Goal: Information Seeking & Learning: Compare options

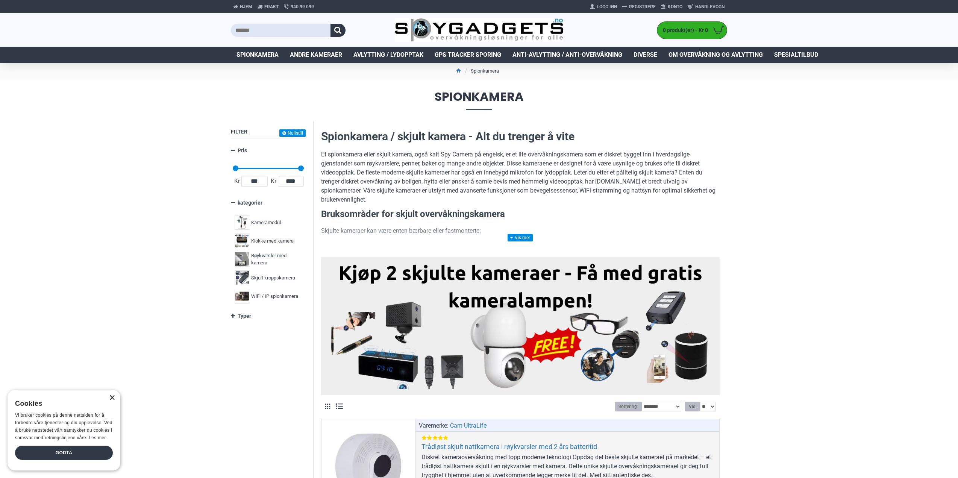
click at [112, 397] on div "×" at bounding box center [112, 398] width 6 height 6
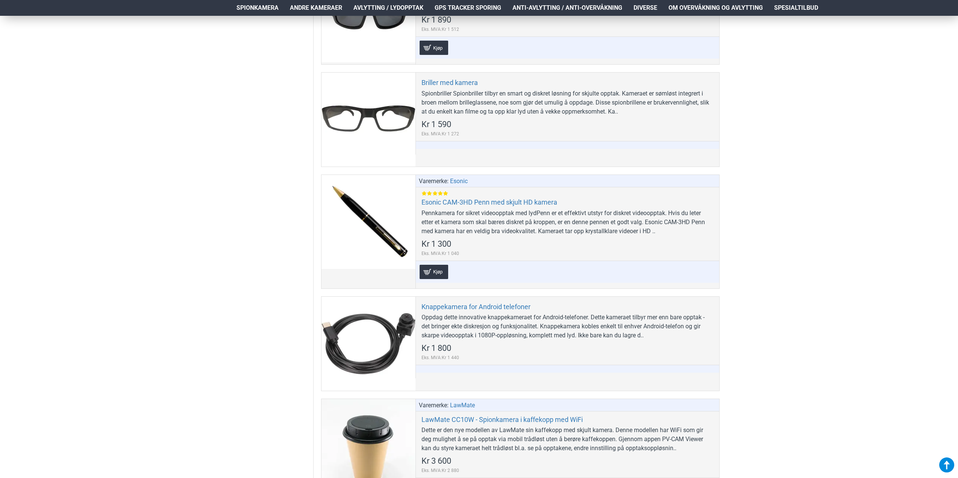
scroll to position [865, 0]
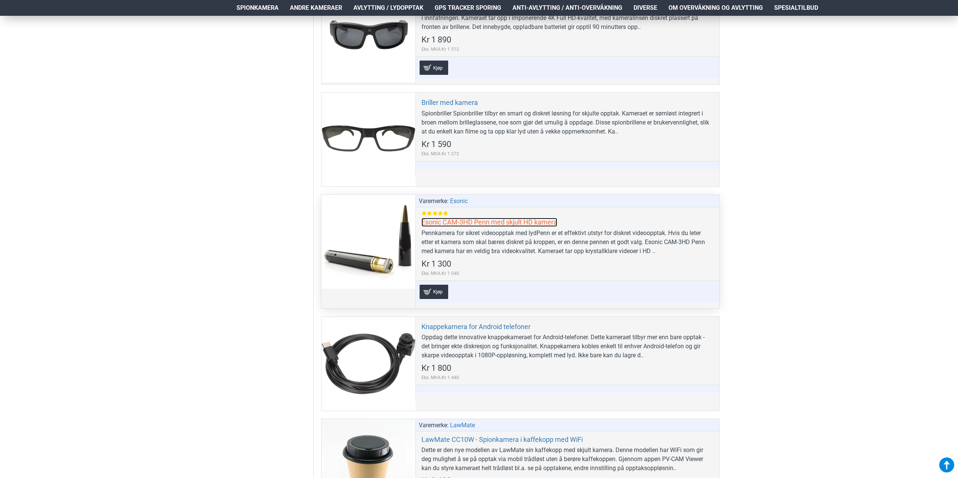
click at [474, 221] on link "Esonic CAM-3HD Penn med skjult HD kamera" at bounding box center [489, 222] width 136 height 9
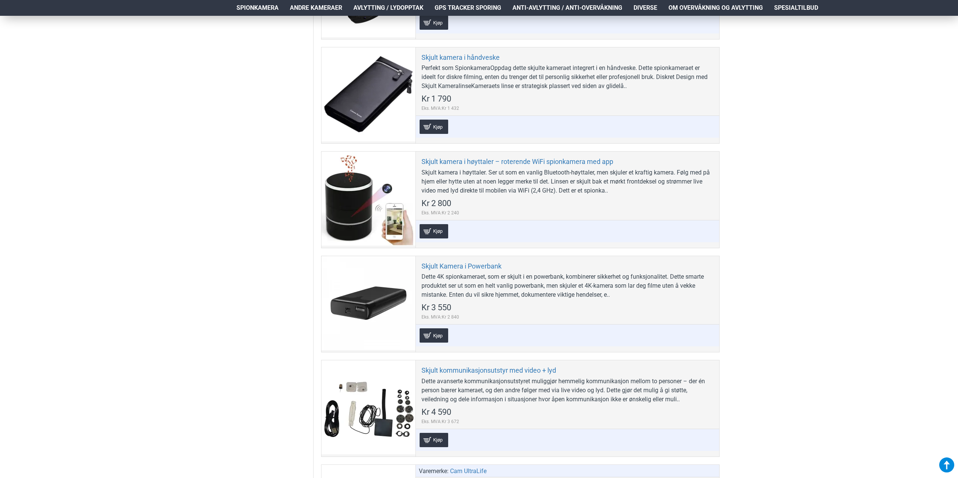
scroll to position [2256, 0]
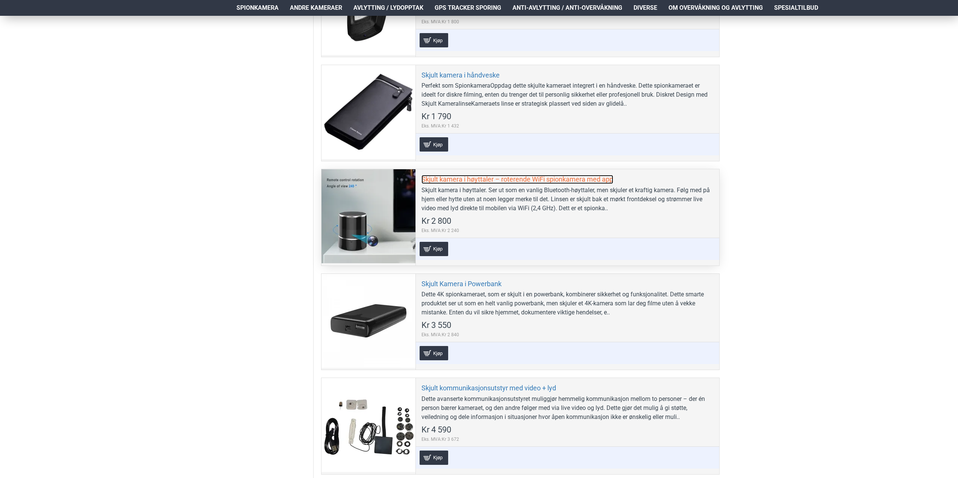
click at [503, 175] on link "Skjult kamera i høyttaler – roterende WiFi spionkamera med app" at bounding box center [517, 179] width 192 height 9
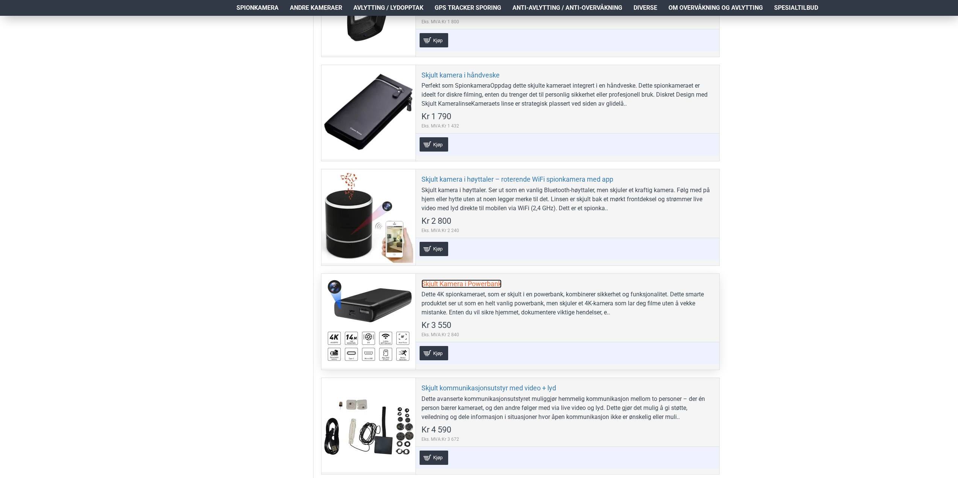
click at [455, 279] on link "Skjult Kamera i Powerbank" at bounding box center [461, 283] width 80 height 9
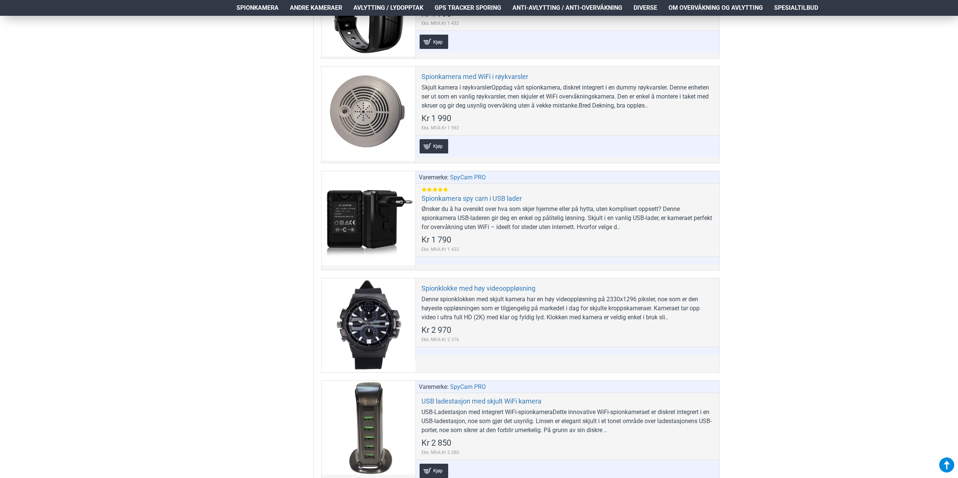
scroll to position [2932, 0]
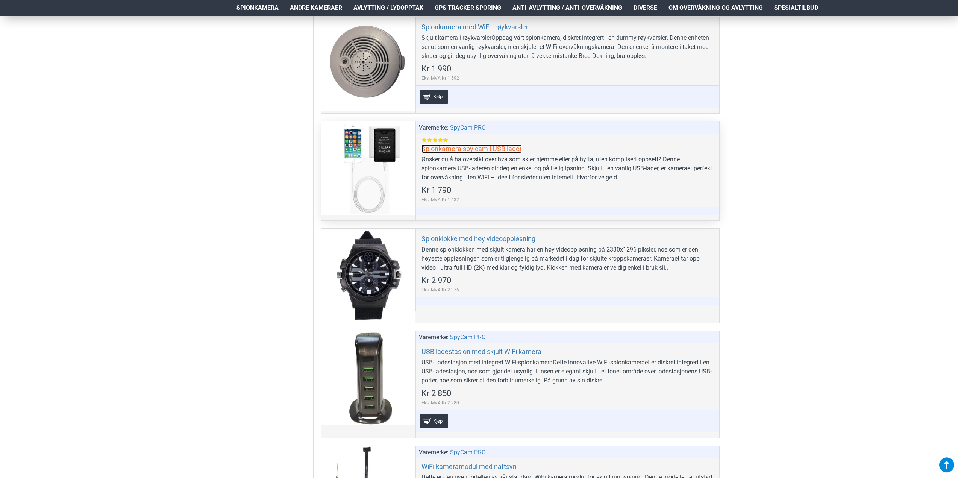
click at [451, 144] on link "Spionkamera spy cam i USB lader" at bounding box center [471, 148] width 100 height 9
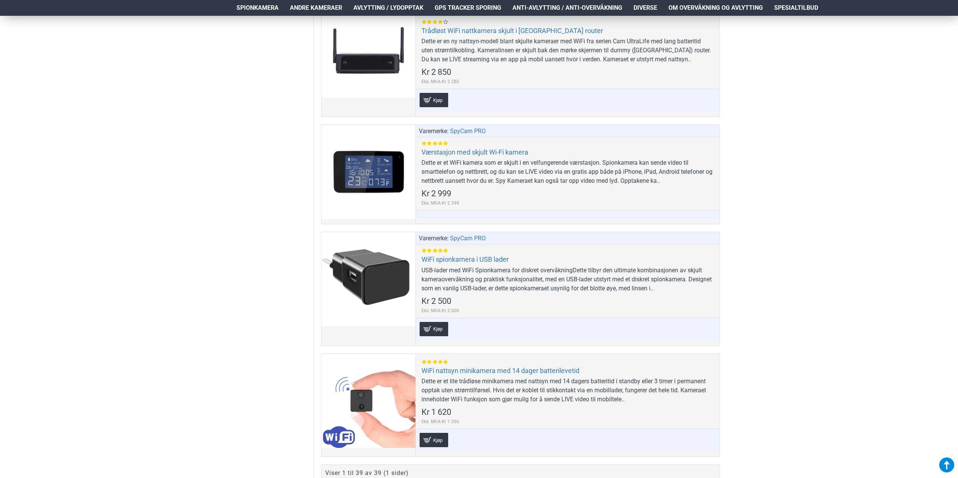
scroll to position [4286, 0]
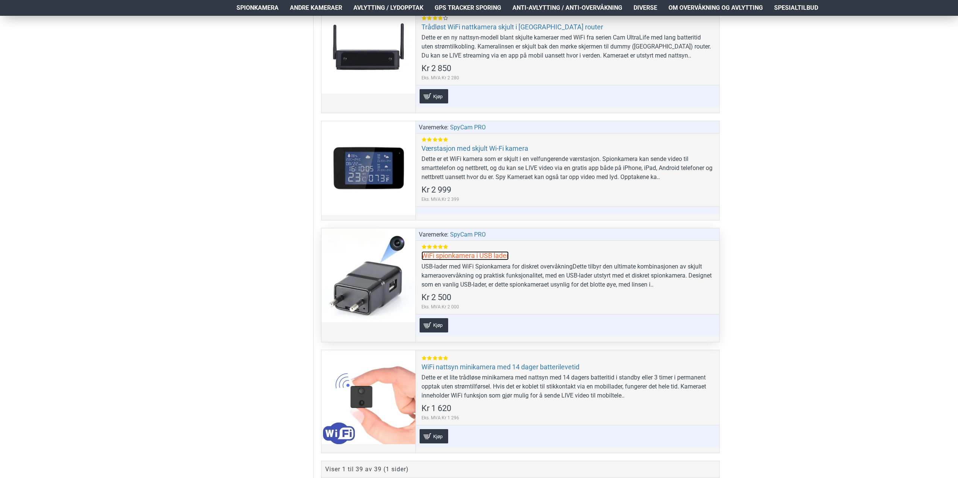
click at [456, 251] on link "WiFi spionkamera i USB lader" at bounding box center [464, 255] width 87 height 9
click at [389, 255] on div at bounding box center [368, 275] width 94 height 94
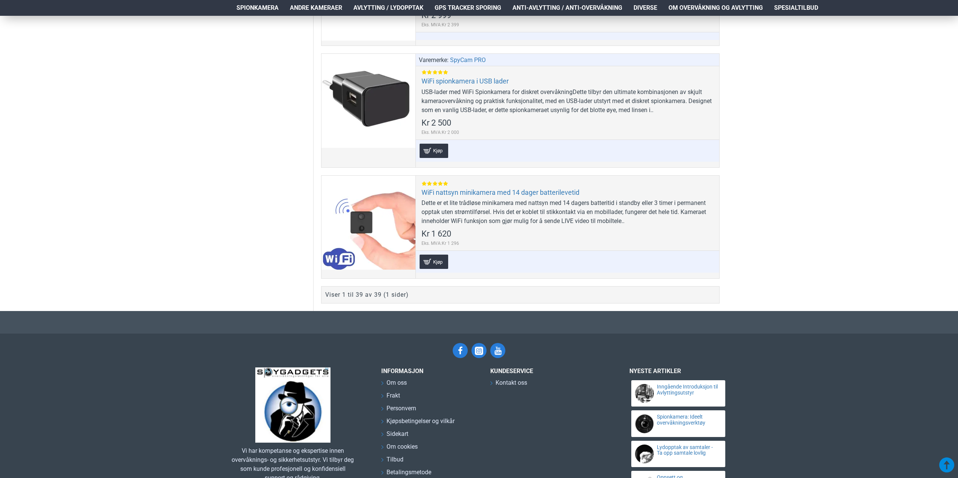
scroll to position [4503, 0]
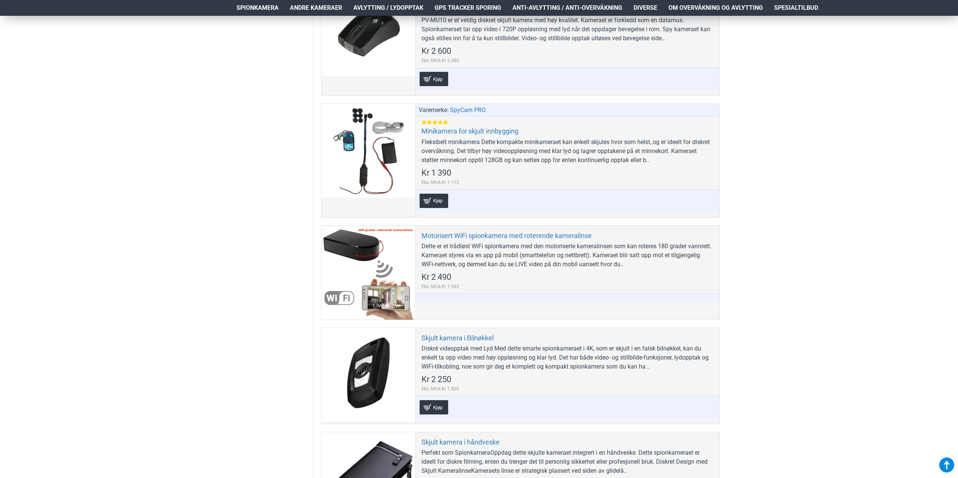
scroll to position [1871, 0]
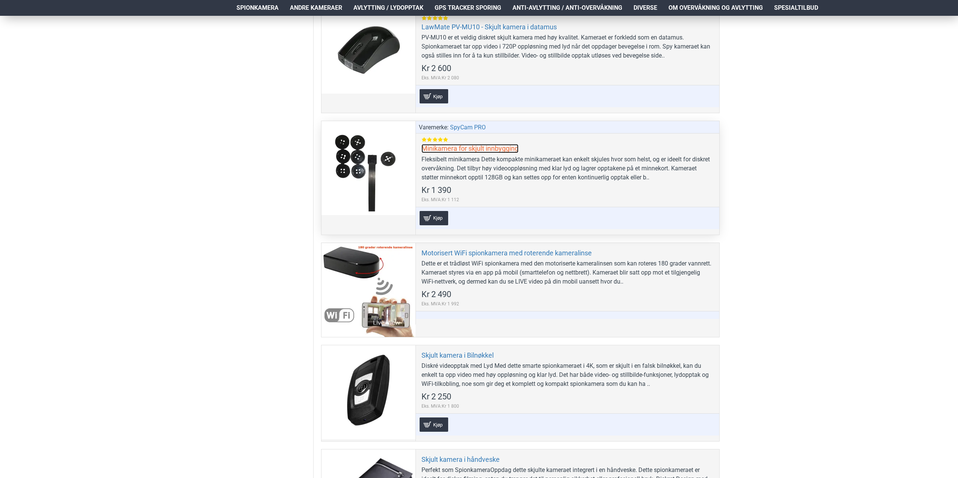
click at [455, 144] on link "Minikamera for skjult innbygging" at bounding box center [469, 148] width 97 height 9
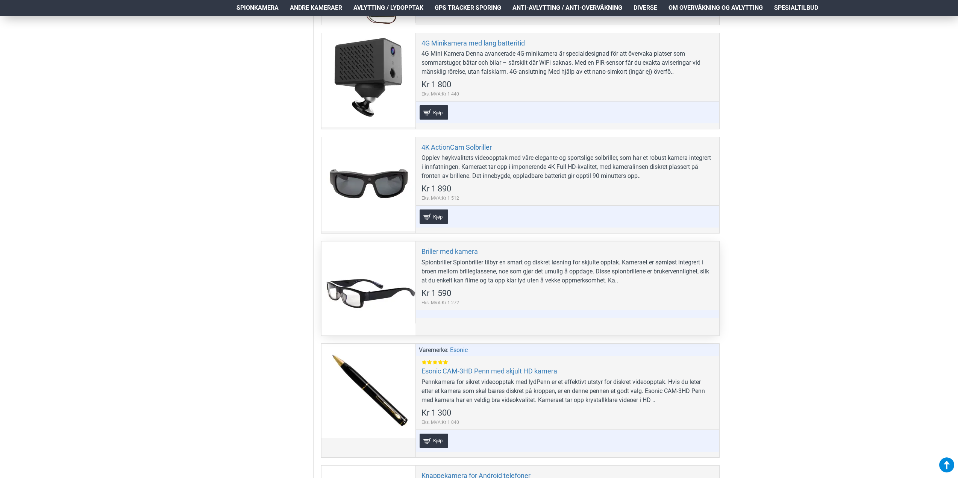
scroll to position [706, 0]
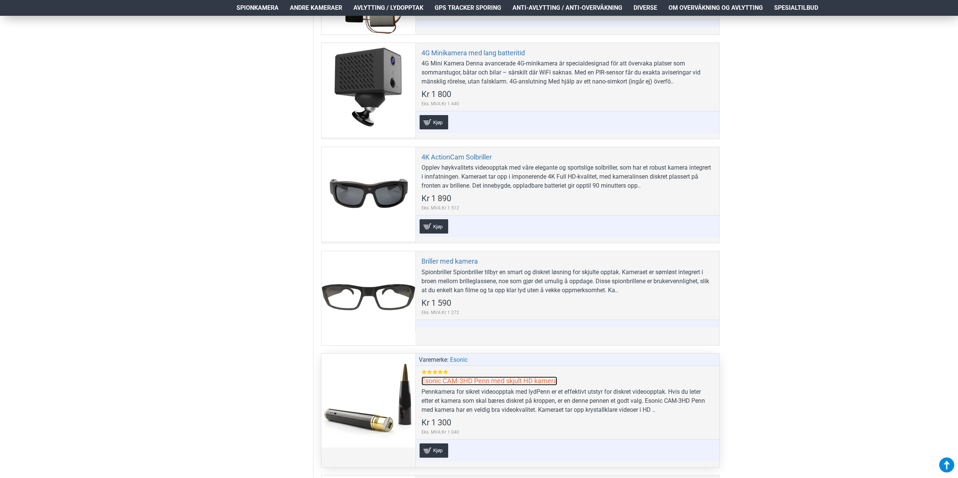
click at [474, 377] on link "Esonic CAM-3HD Penn med skjult HD kamera" at bounding box center [489, 380] width 136 height 9
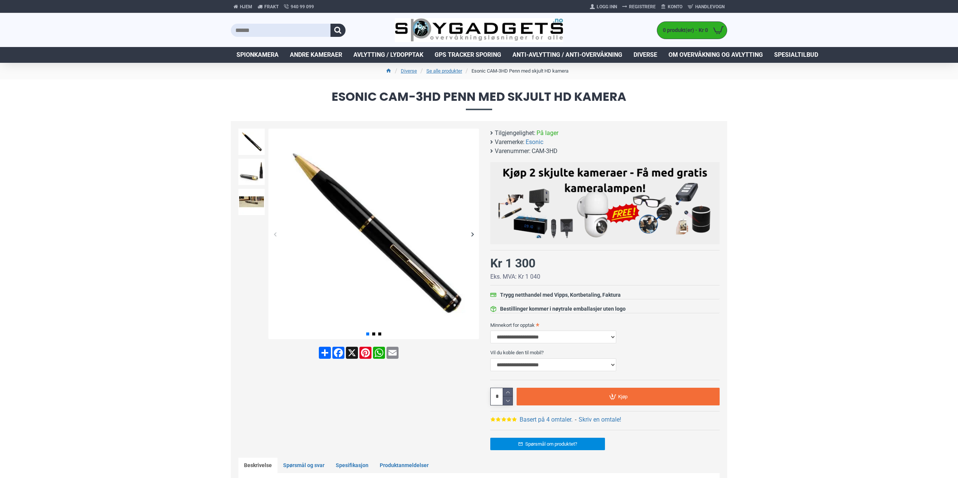
click at [473, 232] on div "Next slide" at bounding box center [472, 233] width 13 height 13
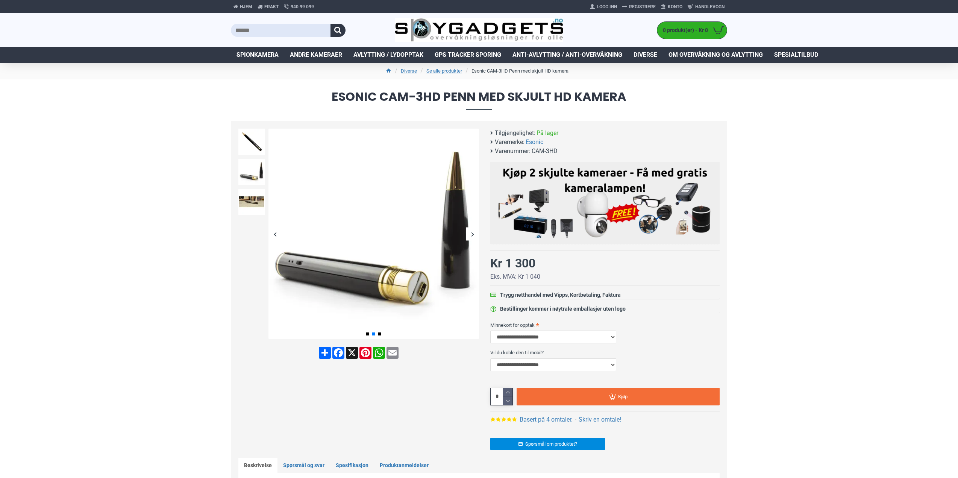
click at [471, 232] on div "Next slide" at bounding box center [472, 233] width 13 height 13
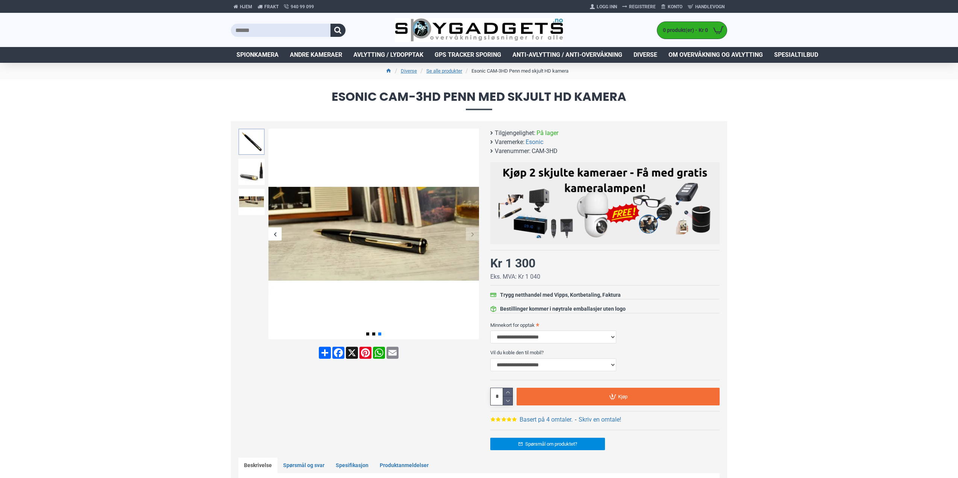
click at [256, 148] on img at bounding box center [251, 142] width 26 height 26
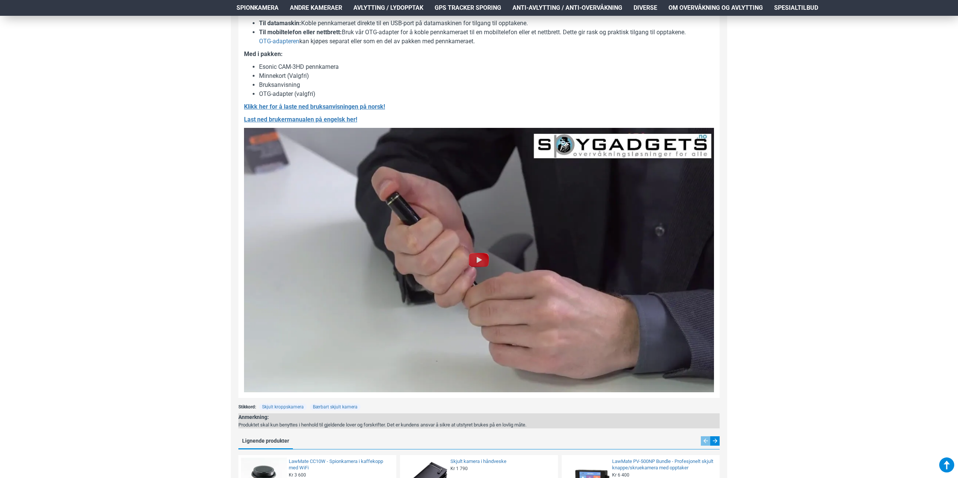
scroll to position [827, 0]
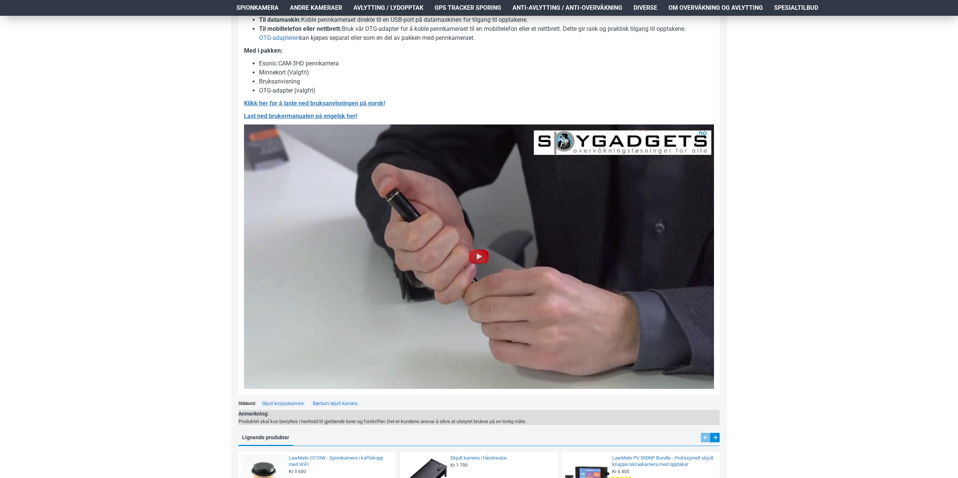
click at [480, 256] on img at bounding box center [479, 256] width 24 height 24
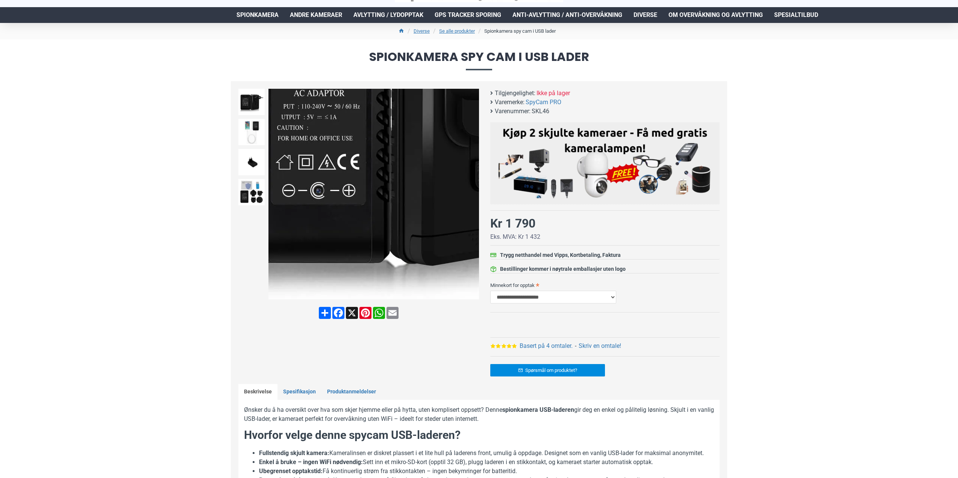
scroll to position [38, 0]
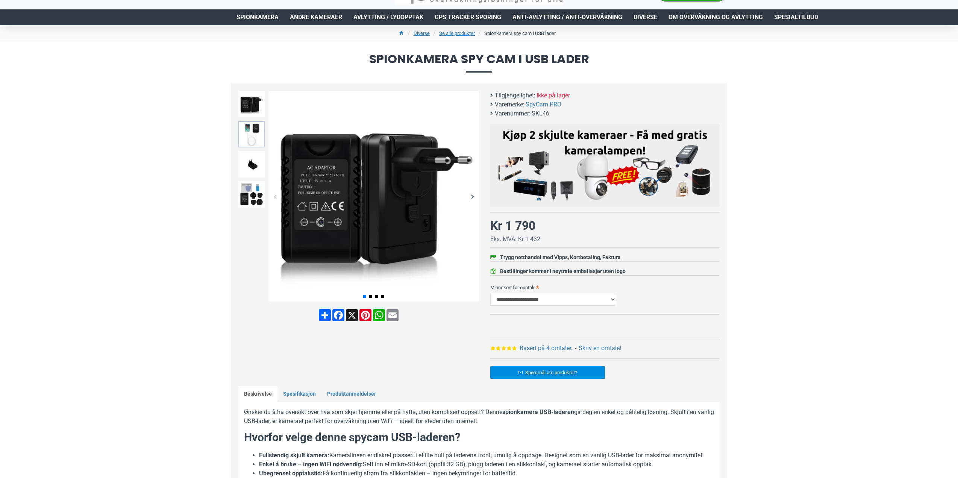
click at [250, 133] on img at bounding box center [251, 134] width 26 height 26
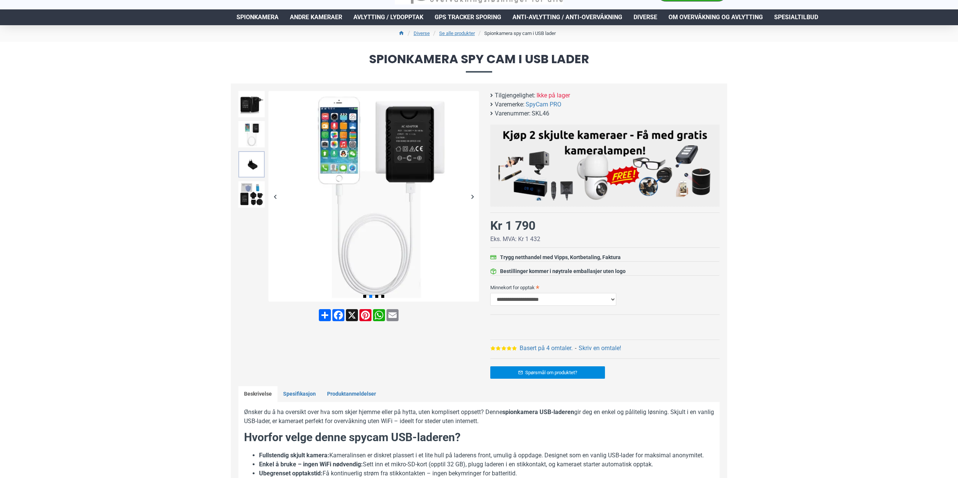
click at [247, 164] on img at bounding box center [251, 164] width 26 height 26
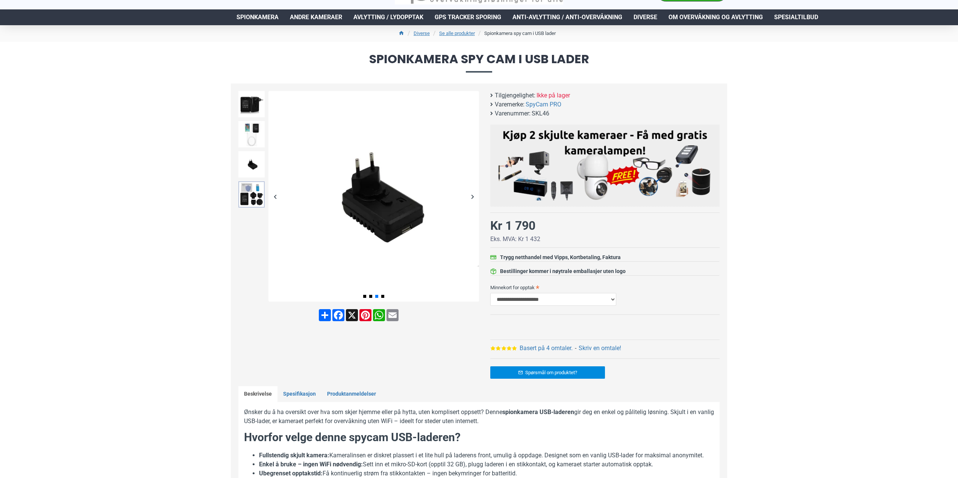
click at [252, 196] on img at bounding box center [251, 194] width 26 height 26
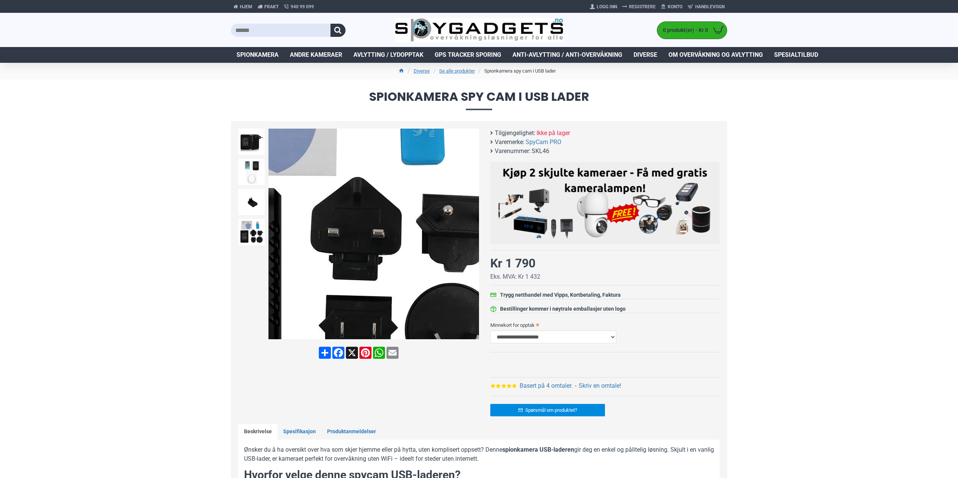
scroll to position [0, 0]
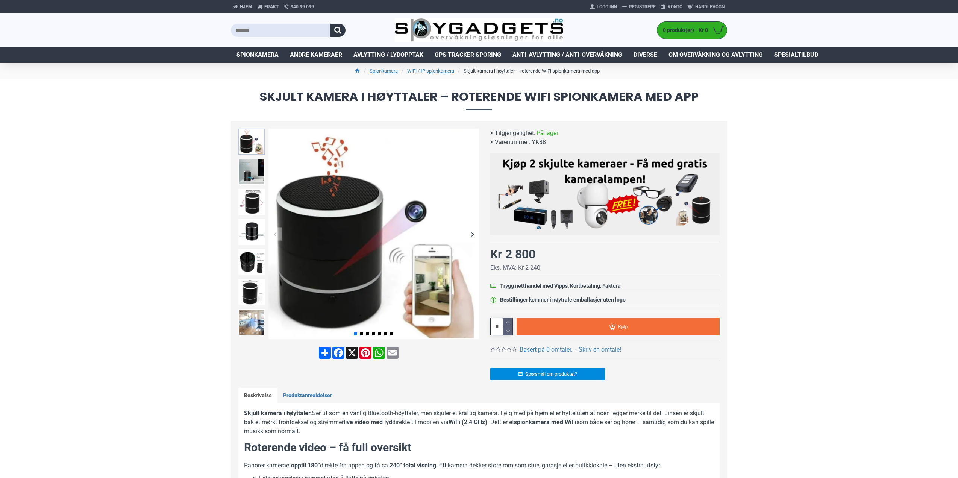
click at [249, 144] on img at bounding box center [251, 142] width 26 height 26
click at [252, 168] on img at bounding box center [251, 172] width 26 height 26
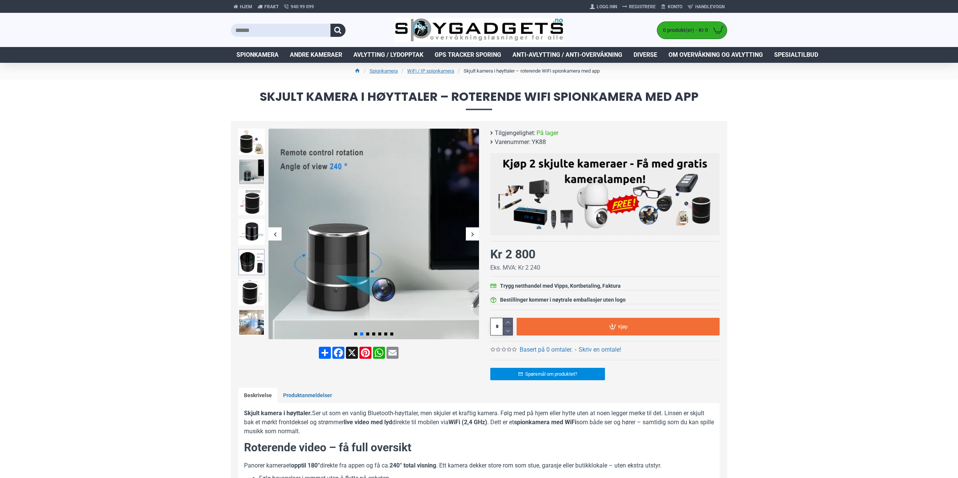
click at [248, 266] on img at bounding box center [251, 262] width 26 height 26
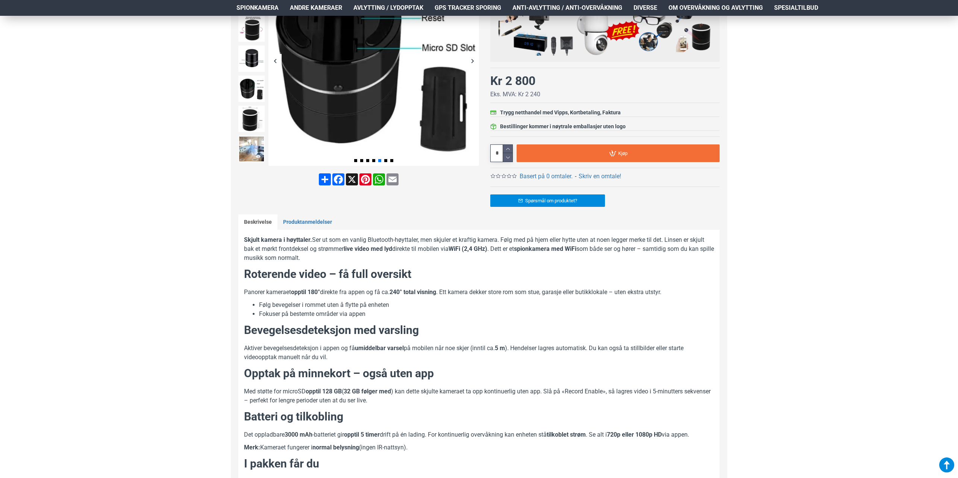
scroll to position [263, 0]
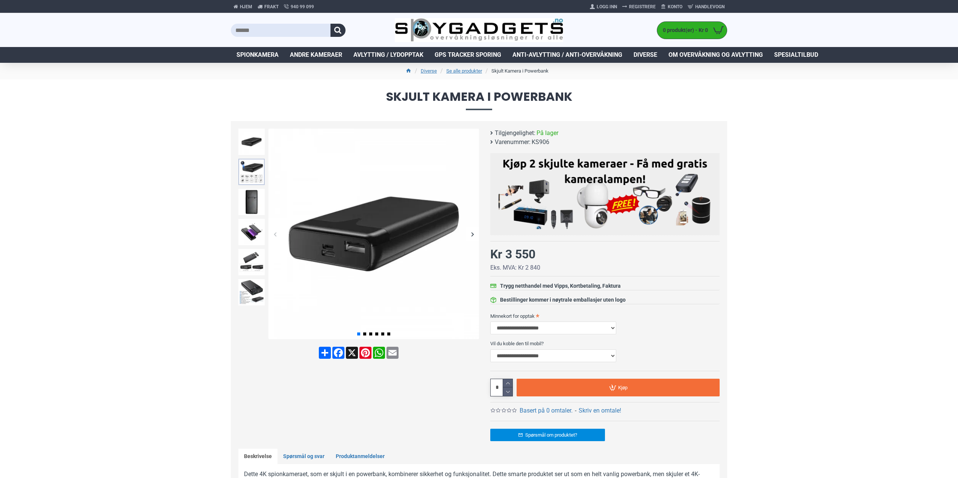
click at [258, 165] on img at bounding box center [251, 172] width 26 height 26
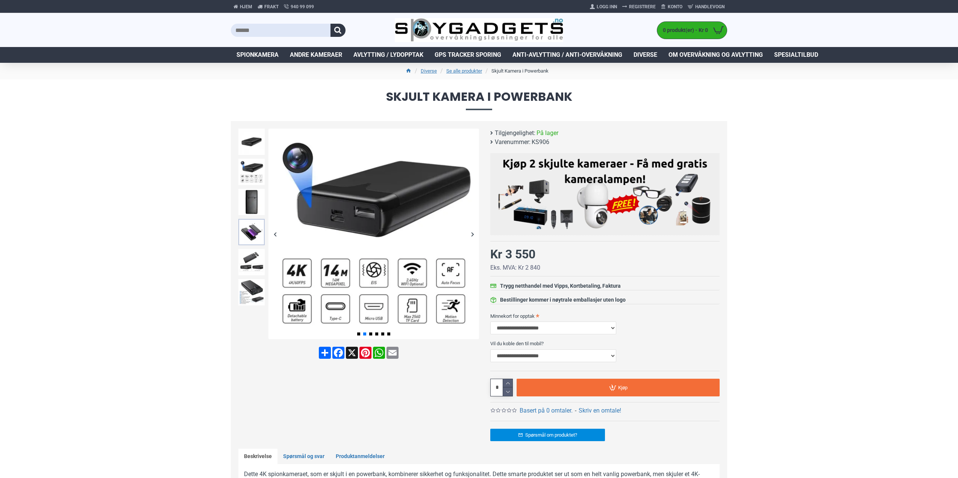
click at [250, 233] on img at bounding box center [251, 232] width 26 height 26
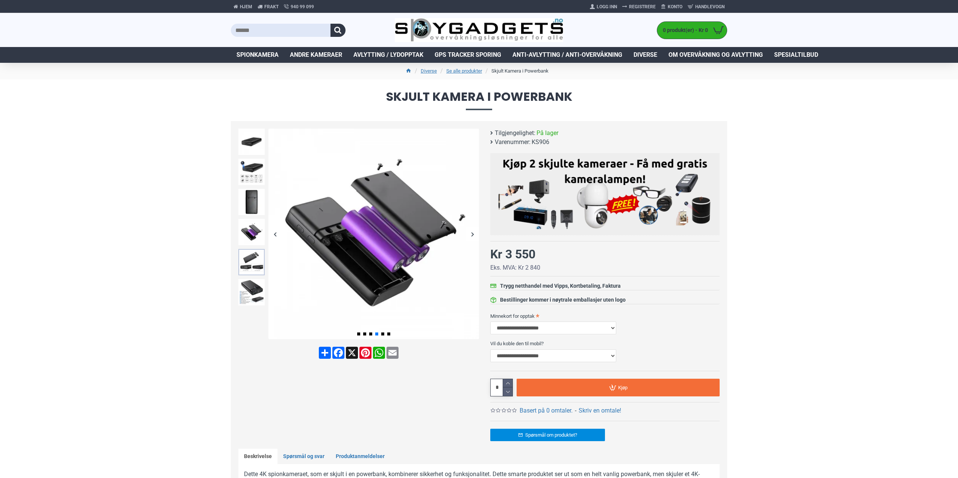
click at [252, 258] on img at bounding box center [251, 262] width 26 height 26
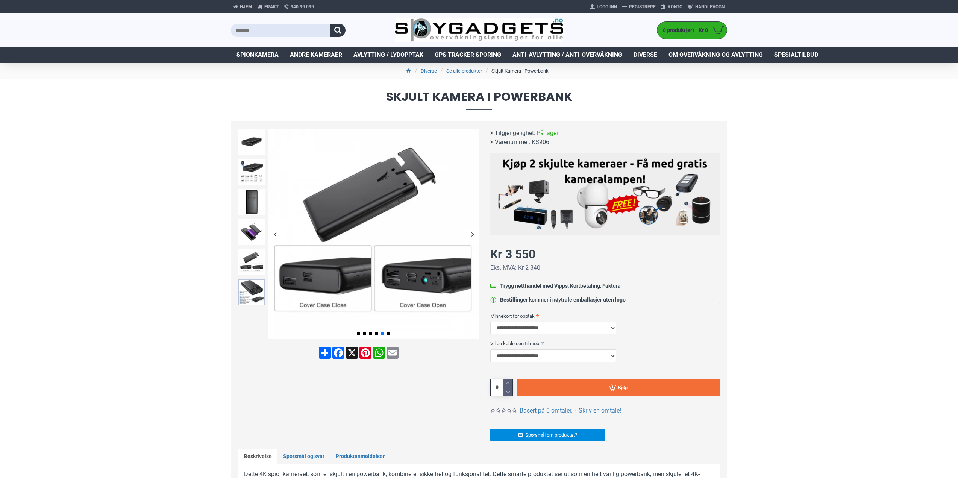
click at [250, 289] on img at bounding box center [251, 292] width 26 height 26
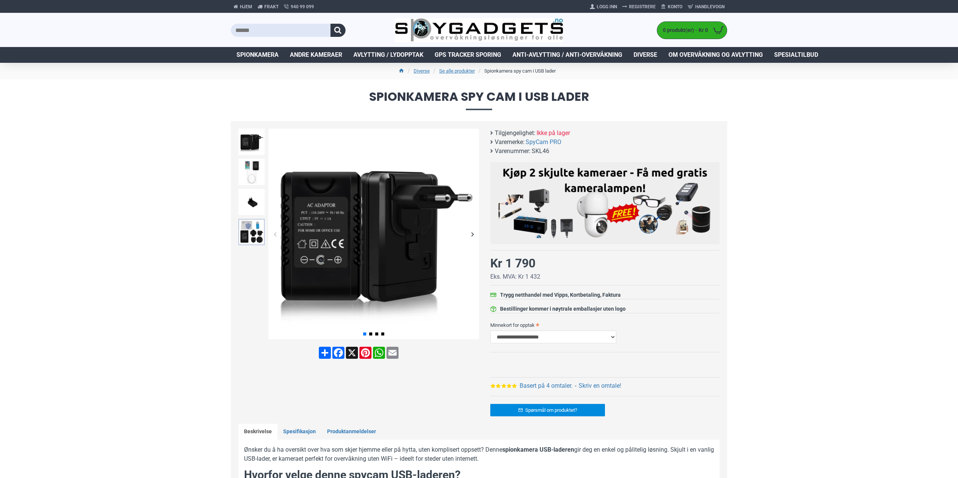
click at [255, 230] on img at bounding box center [251, 232] width 26 height 26
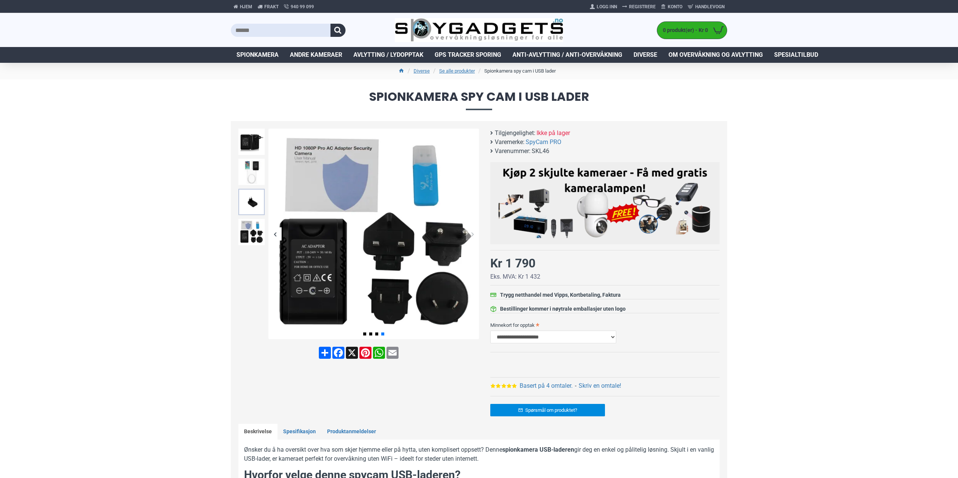
click at [249, 196] on img at bounding box center [251, 202] width 26 height 26
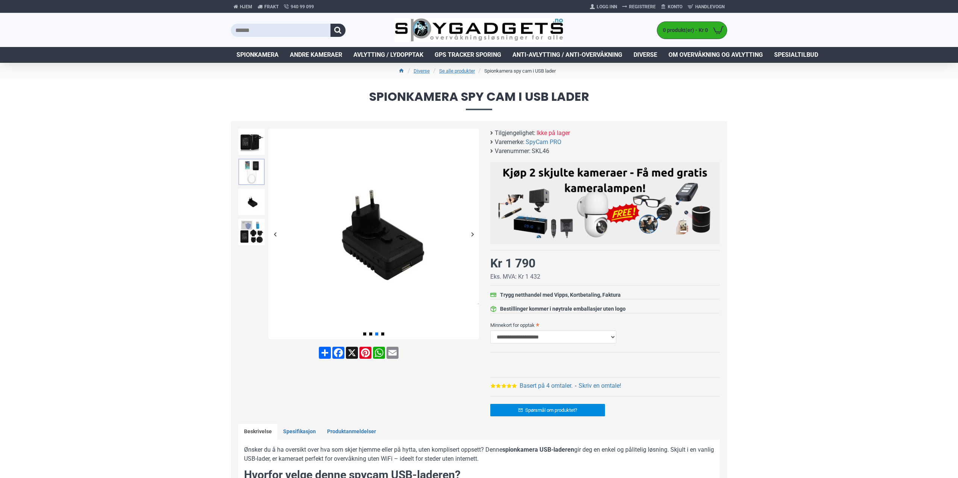
click at [249, 167] on img at bounding box center [251, 172] width 26 height 26
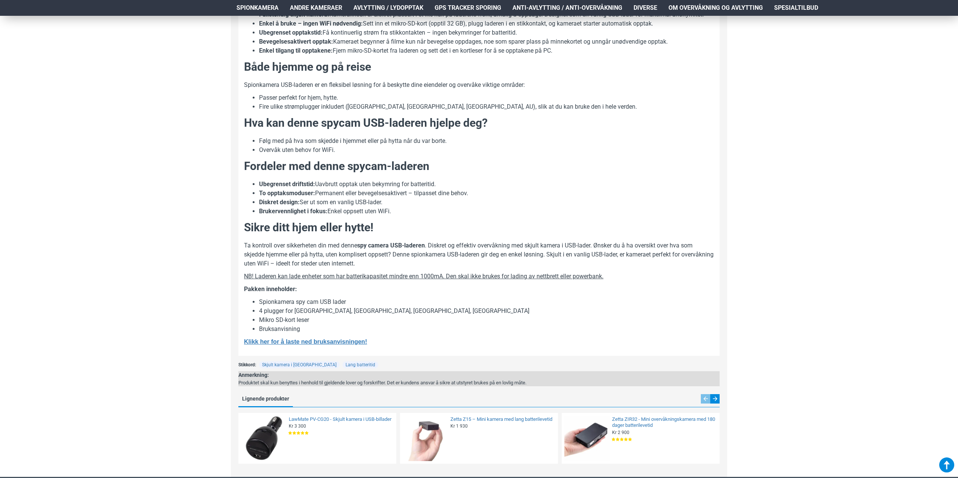
scroll to position [489, 0]
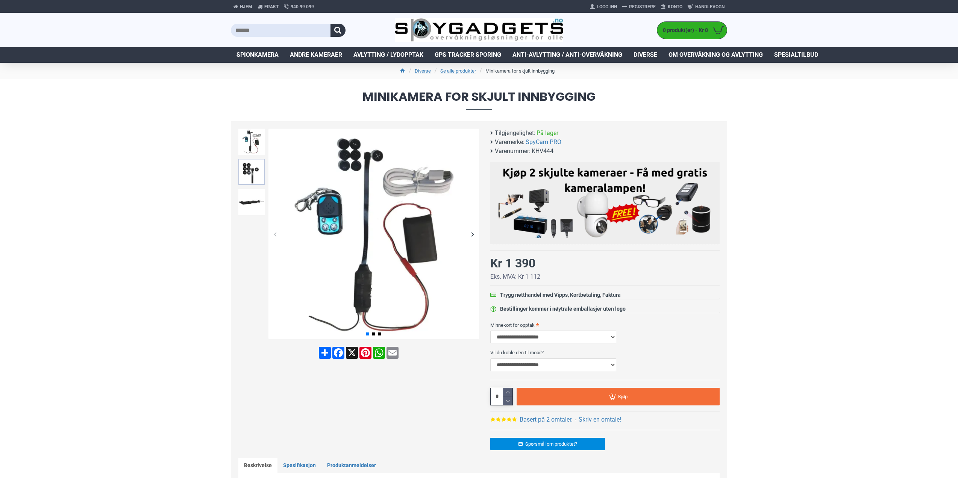
click at [249, 169] on img at bounding box center [251, 172] width 26 height 26
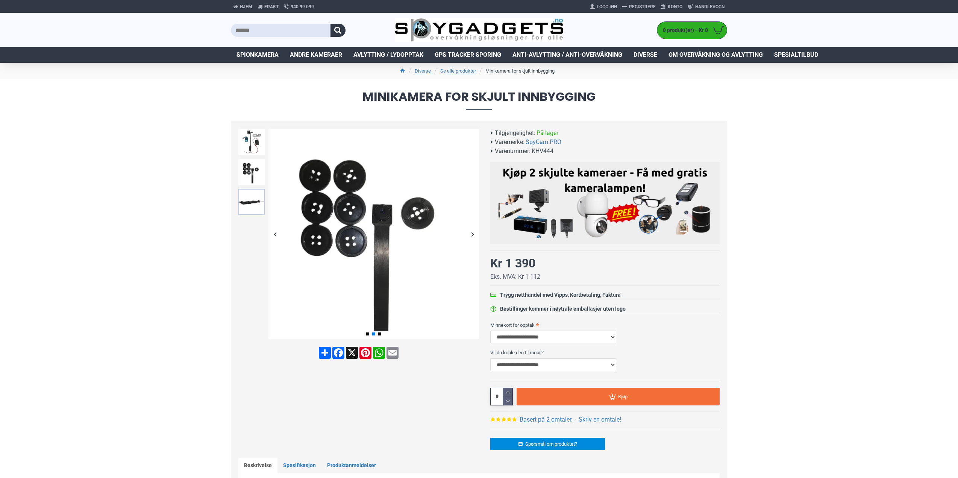
click at [249, 199] on img at bounding box center [251, 202] width 26 height 26
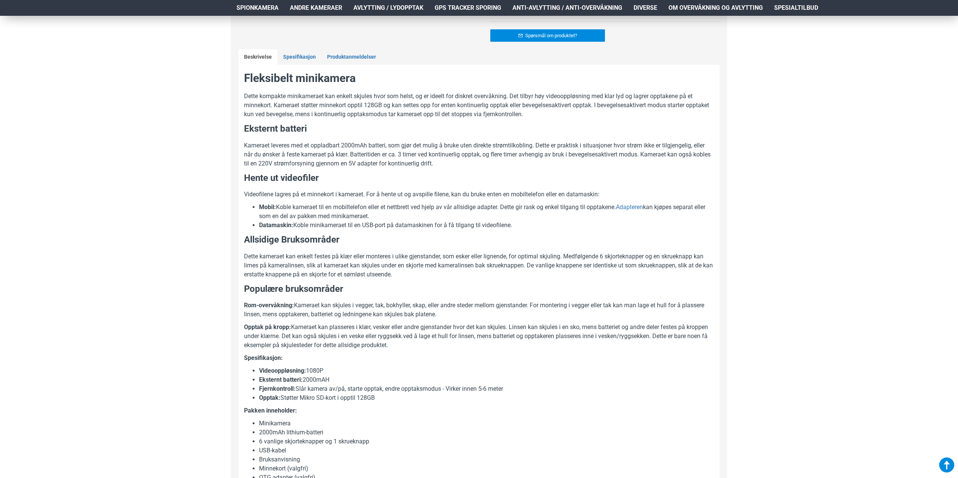
scroll to position [414, 0]
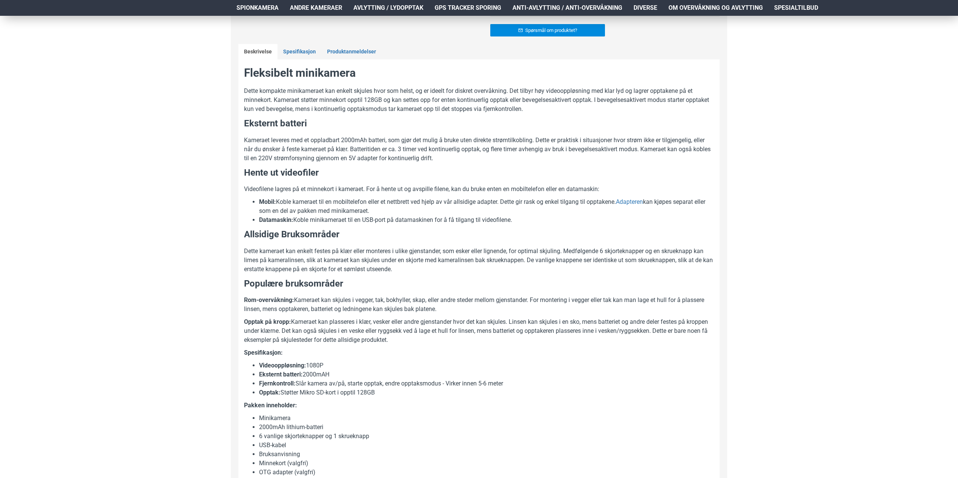
click at [344, 208] on li "Mobil: Koble kameraet til en mobiltelefon eller et nettbrett ved hjelp av vår a…" at bounding box center [486, 206] width 455 height 18
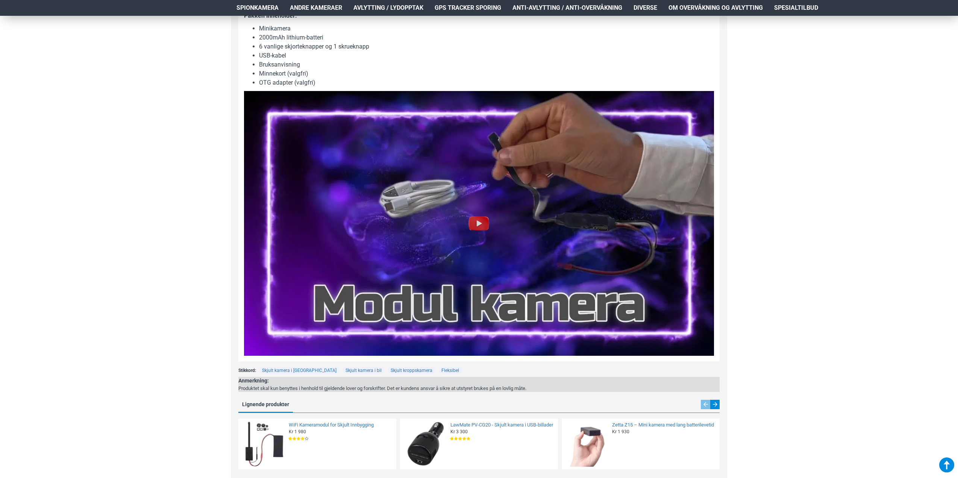
scroll to position [827, 0]
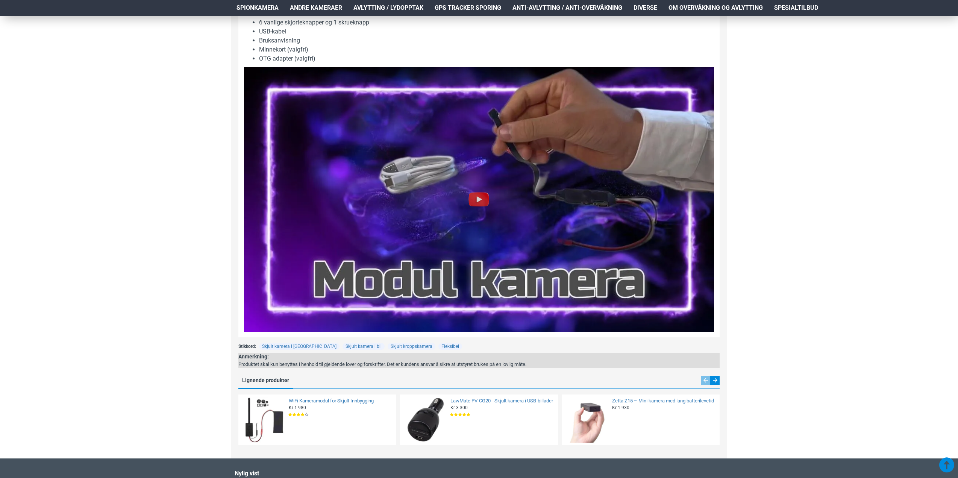
click at [476, 194] on img at bounding box center [479, 199] width 24 height 24
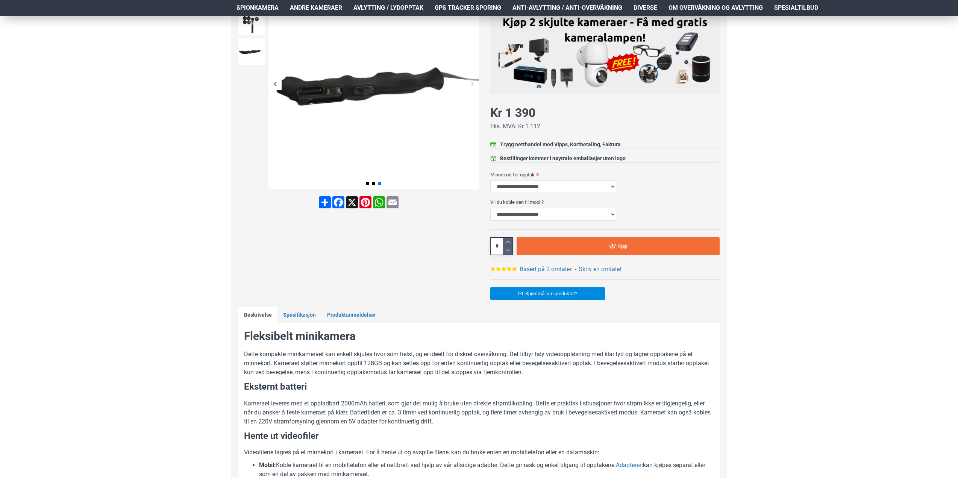
scroll to position [0, 0]
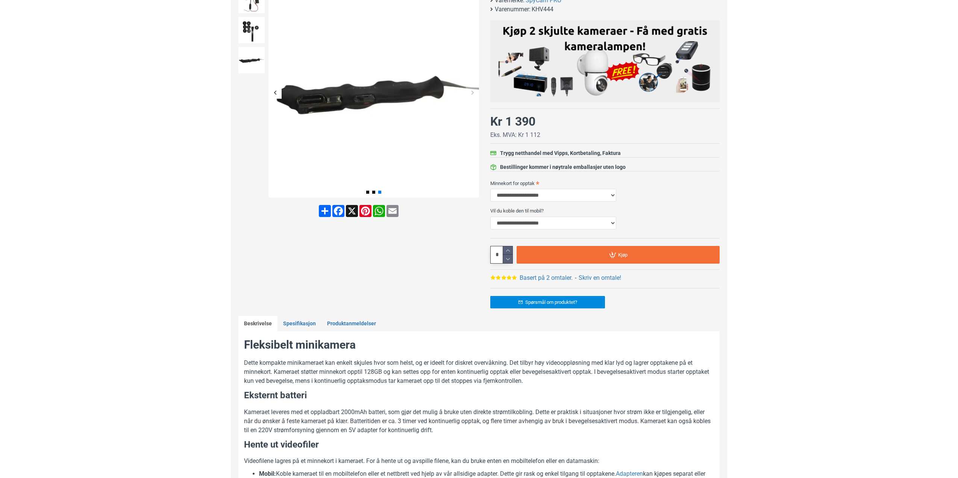
scroll to position [226, 0]
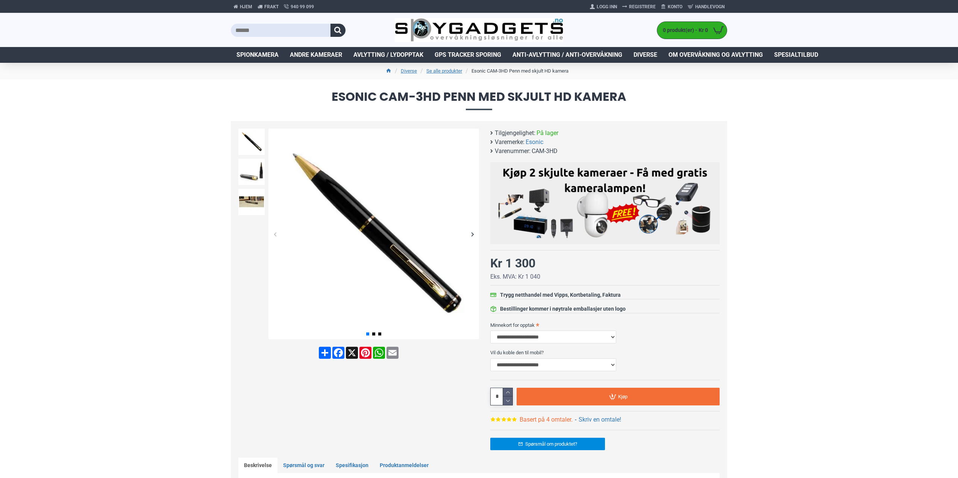
click at [545, 418] on link "Basert på 4 omtaler." at bounding box center [546, 419] width 53 height 9
